Goal: Task Accomplishment & Management: Use online tool/utility

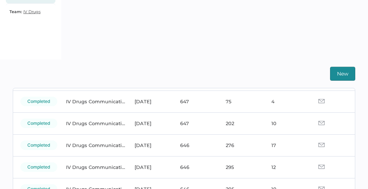
scroll to position [51, 0]
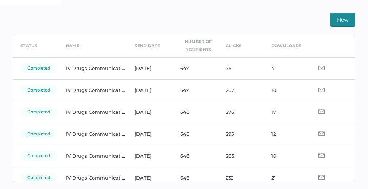
scroll to position [34, 0]
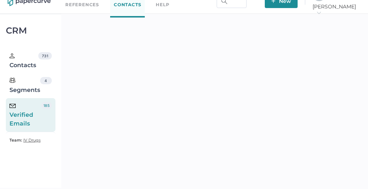
scroll to position [11, 0]
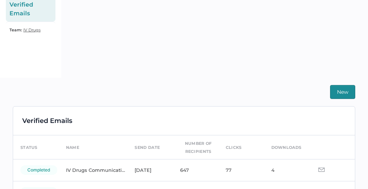
scroll to position [123, 0]
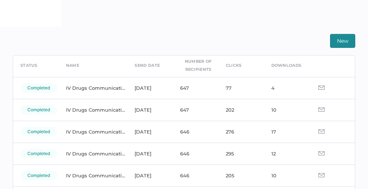
scroll to position [30, 0]
